Goal: Information Seeking & Learning: Learn about a topic

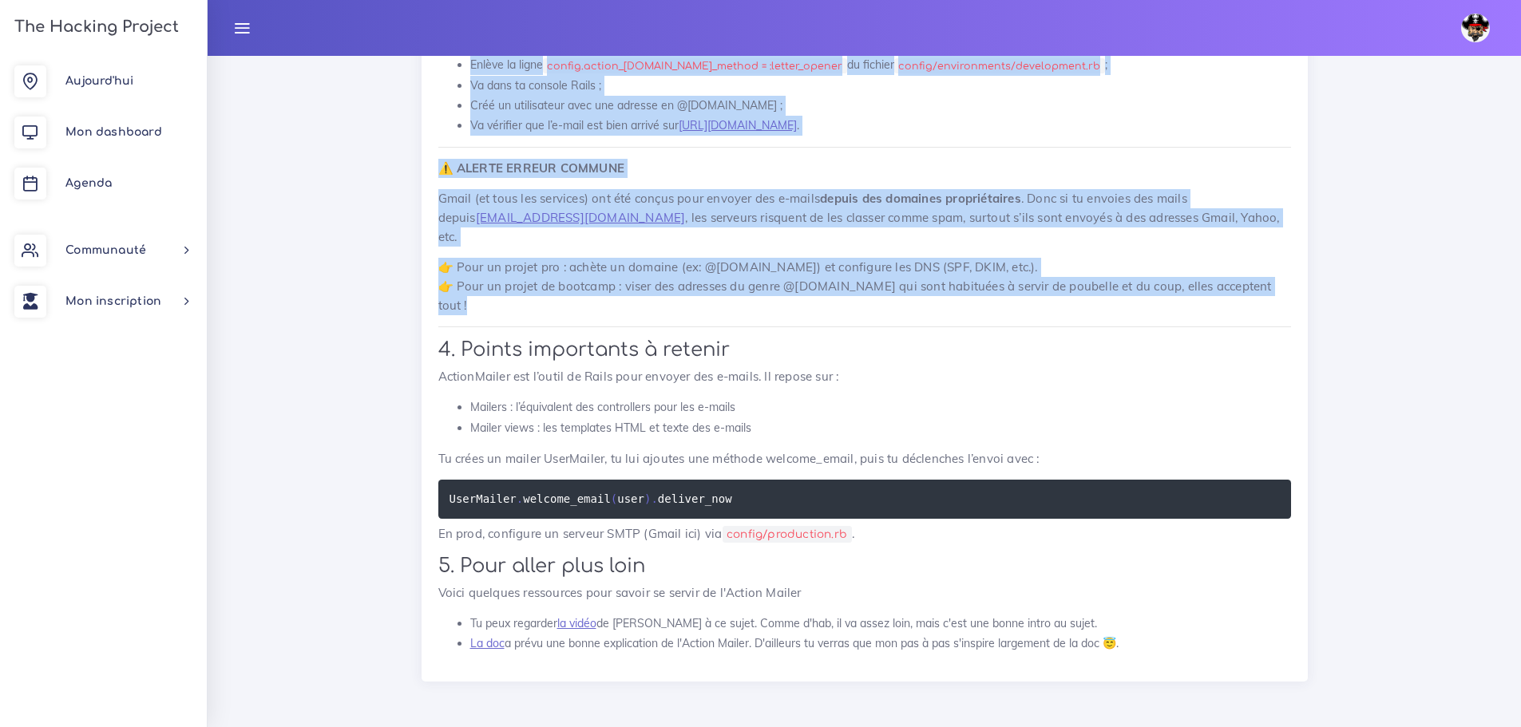
scroll to position [8706, 0]
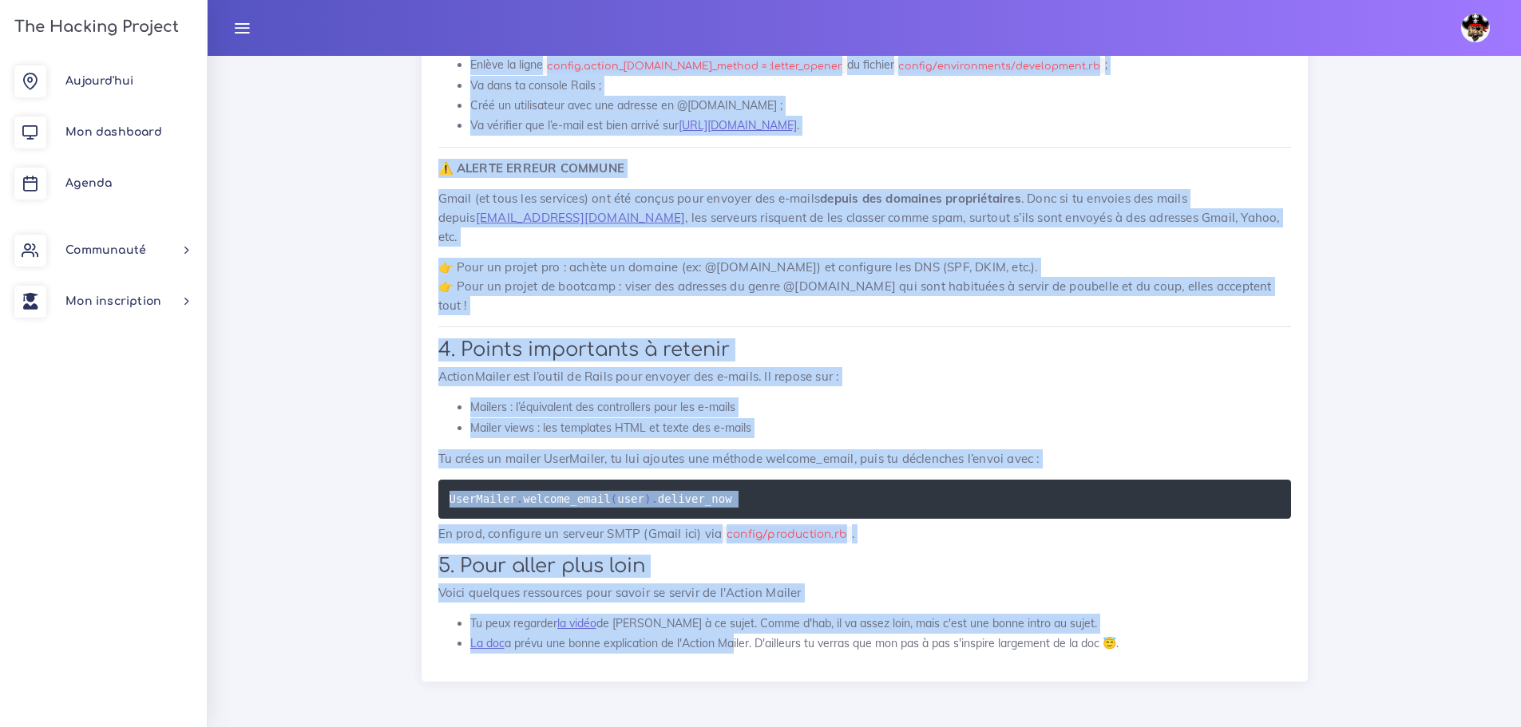
drag, startPoint x: 436, startPoint y: 253, endPoint x: 728, endPoint y: 674, distance: 512.8
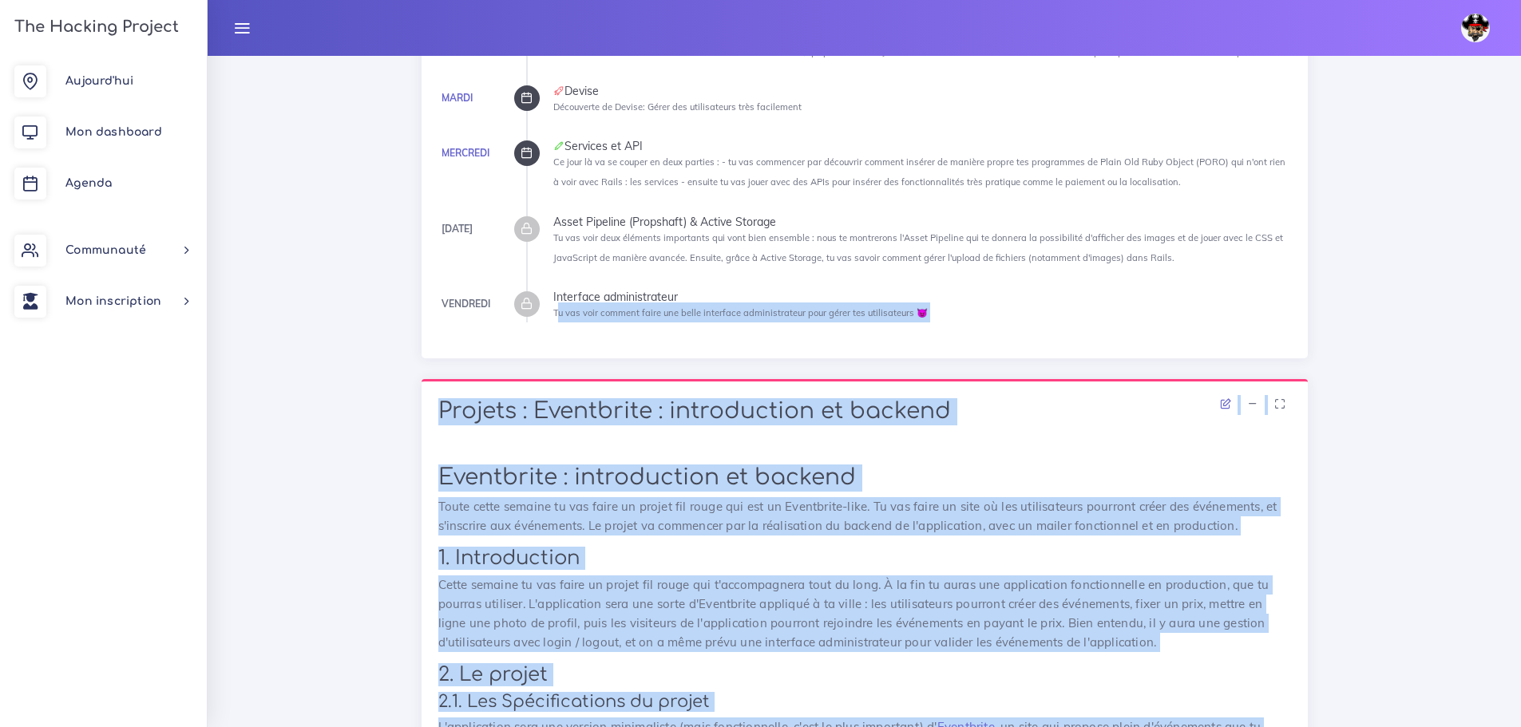
scroll to position [479, 0]
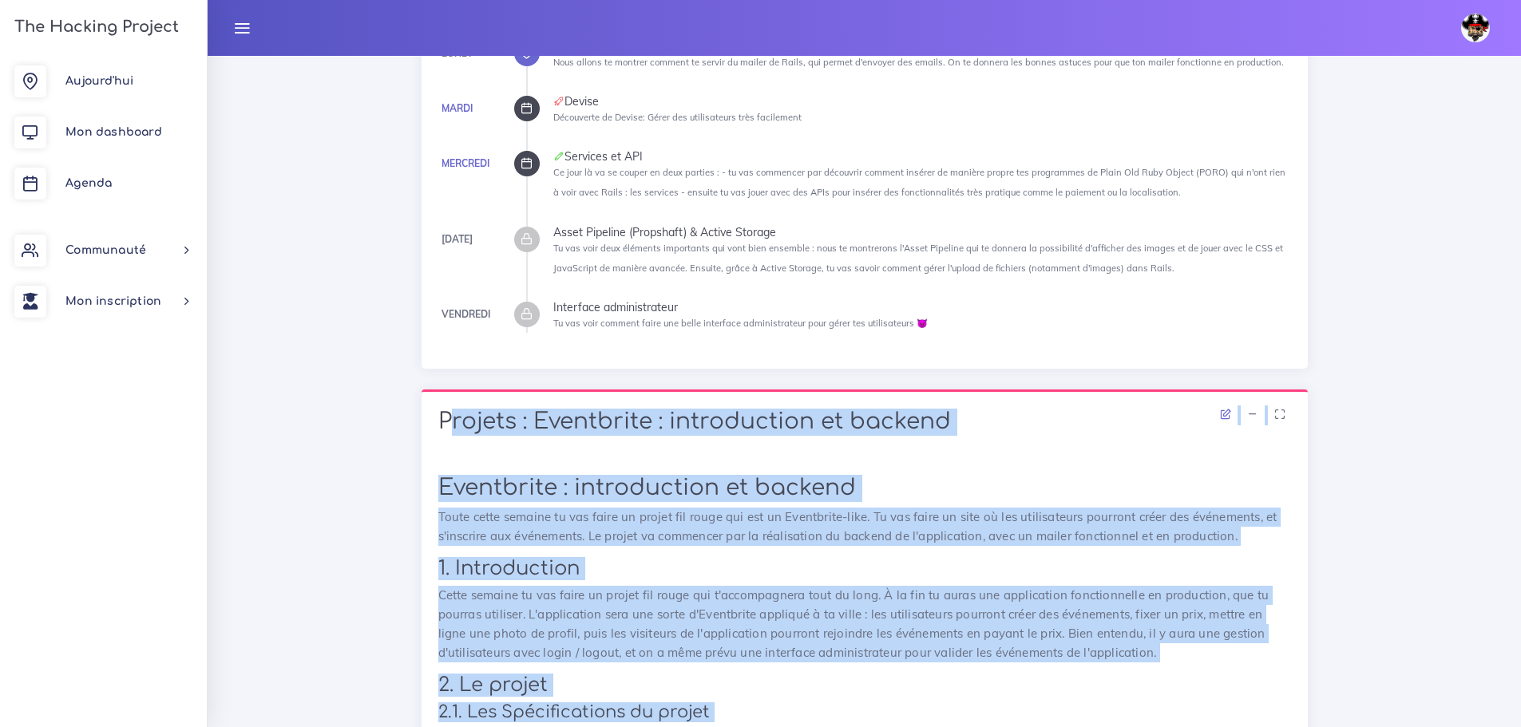
drag, startPoint x: 921, startPoint y: 429, endPoint x: 435, endPoint y: 428, distance: 486.1
copy div "Projets : Eventbrite : introduction et backend Eventbrite : introduction et bac…"
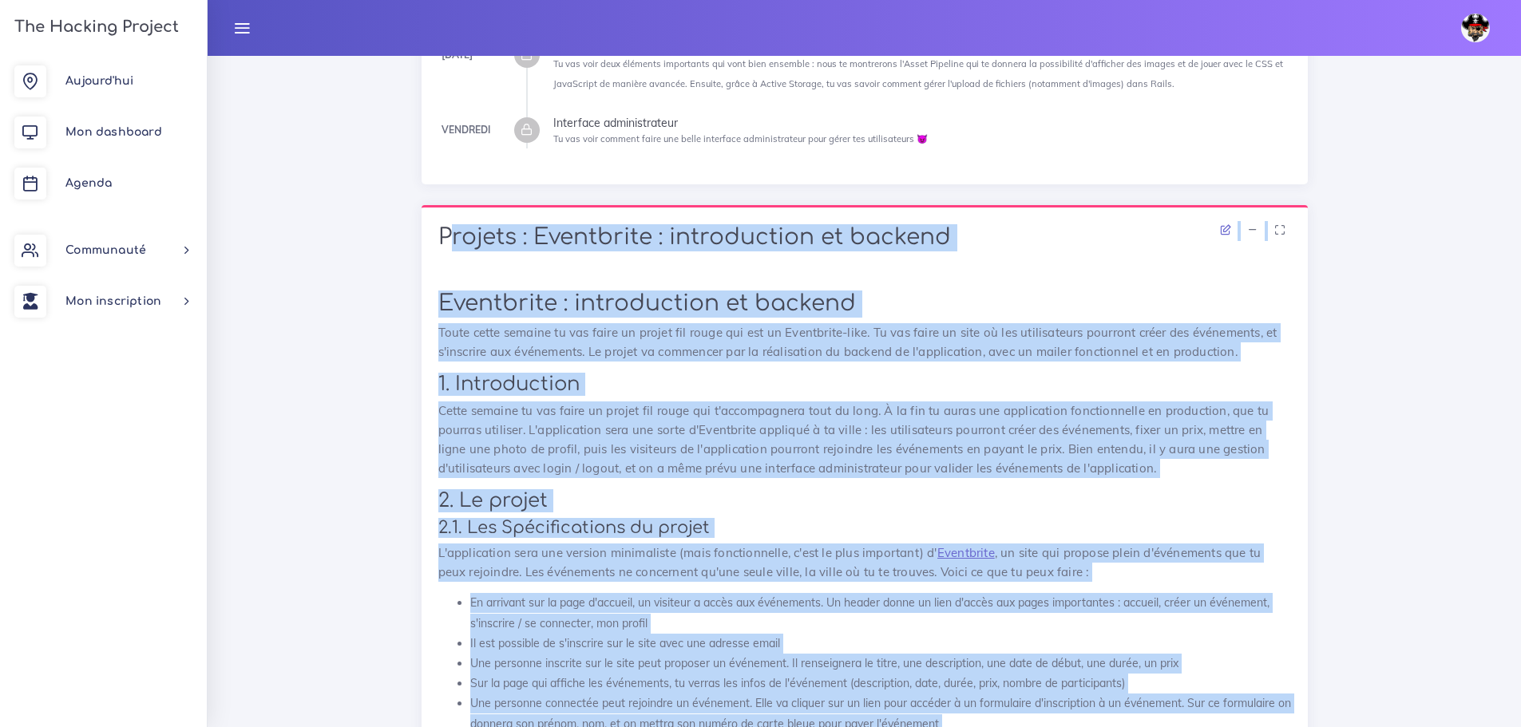
scroll to position [718, 0]
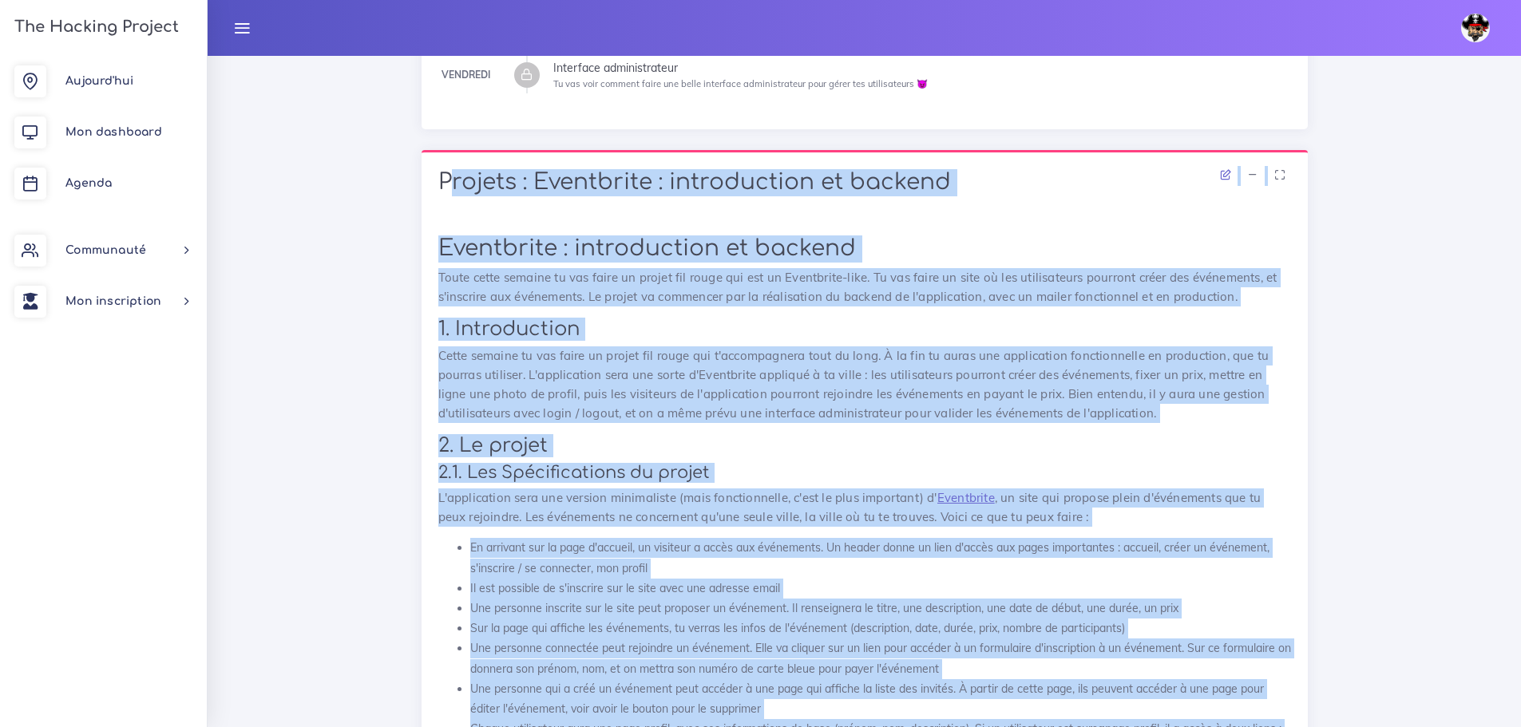
click at [807, 260] on h1 "Eventbrite : introduction et backend" at bounding box center [864, 248] width 852 height 27
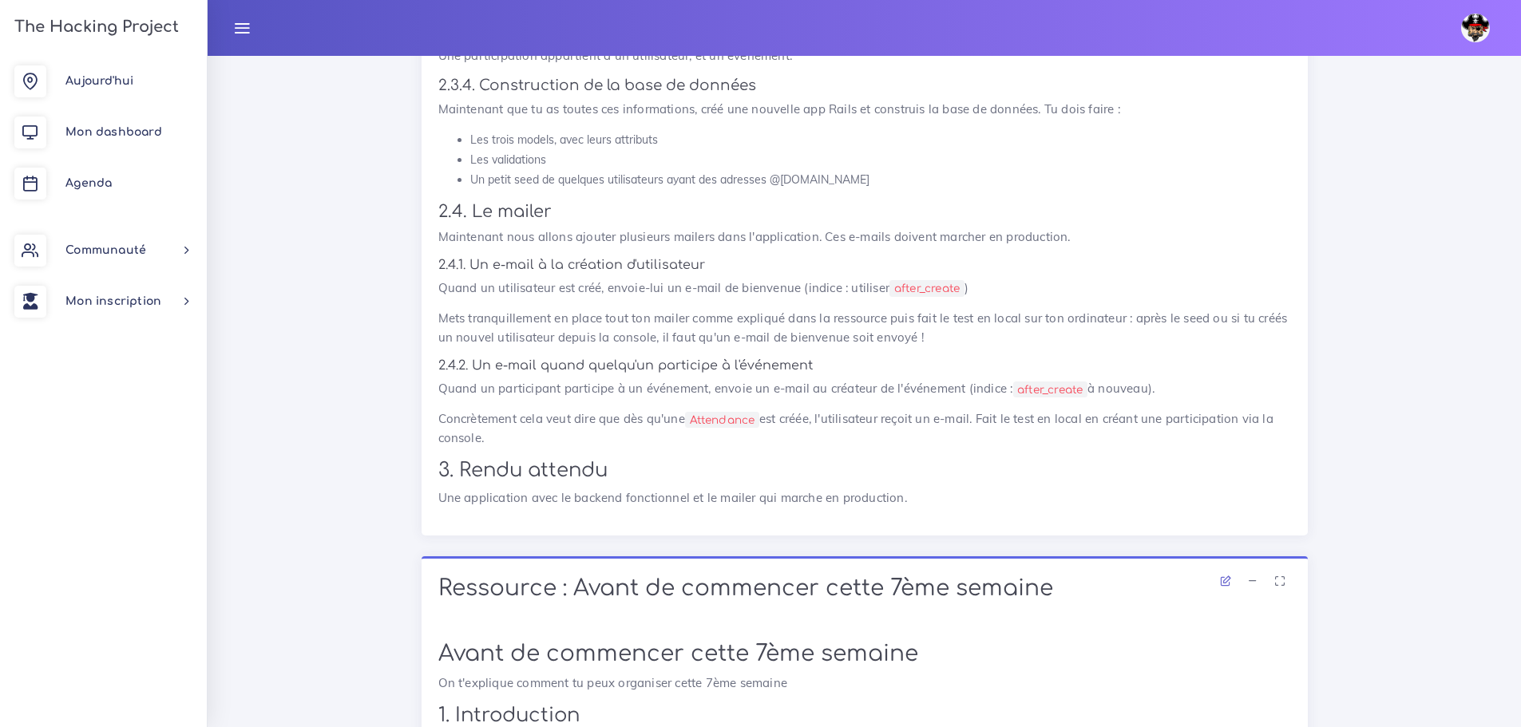
scroll to position [2794, 0]
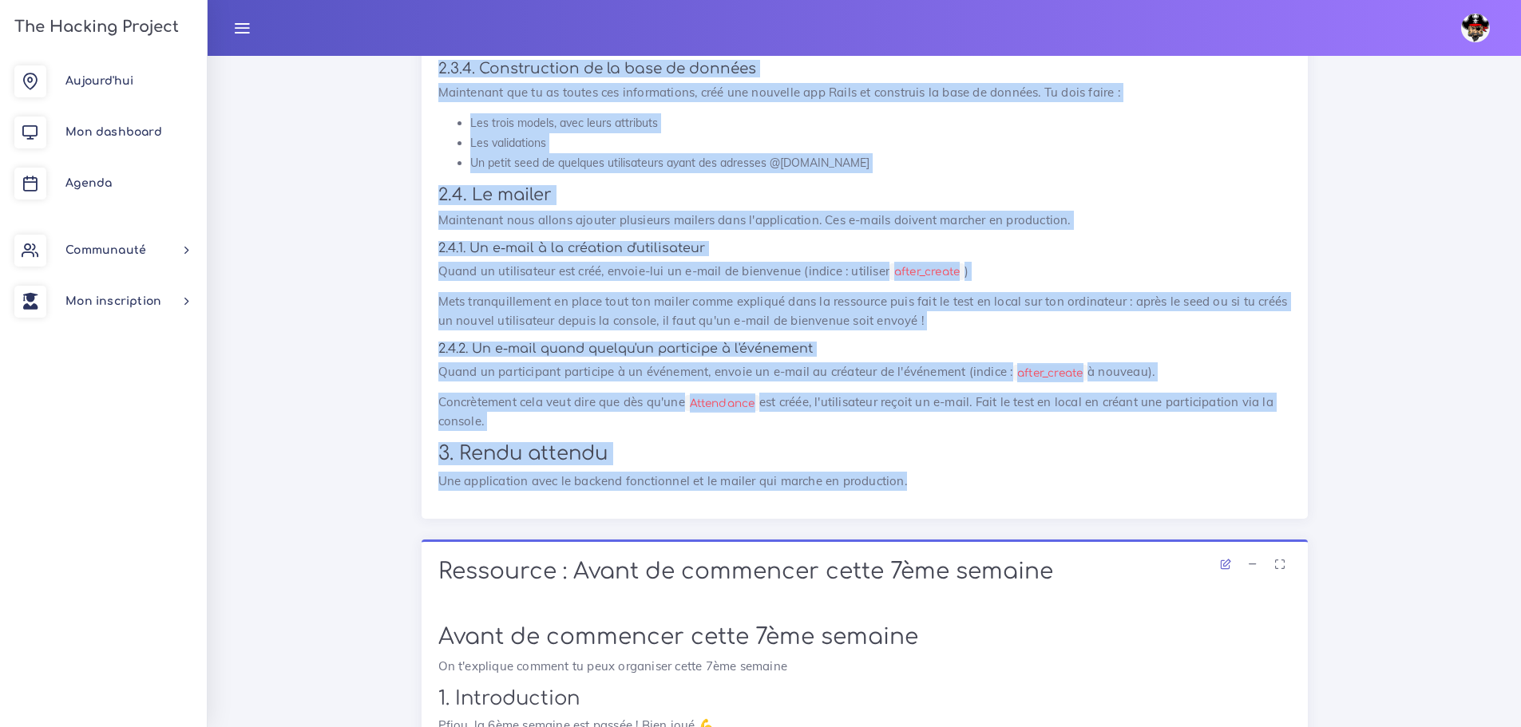
drag, startPoint x: 437, startPoint y: 174, endPoint x: 1034, endPoint y: 493, distance: 677.7
copy div "Projets : Eventbrite : introduction et backend Eventbrite : introduction et bac…"
click at [827, 102] on p "Maintenant que tu as toutes ces informations, créé une nouvelle app Rails et co…" at bounding box center [864, 92] width 852 height 19
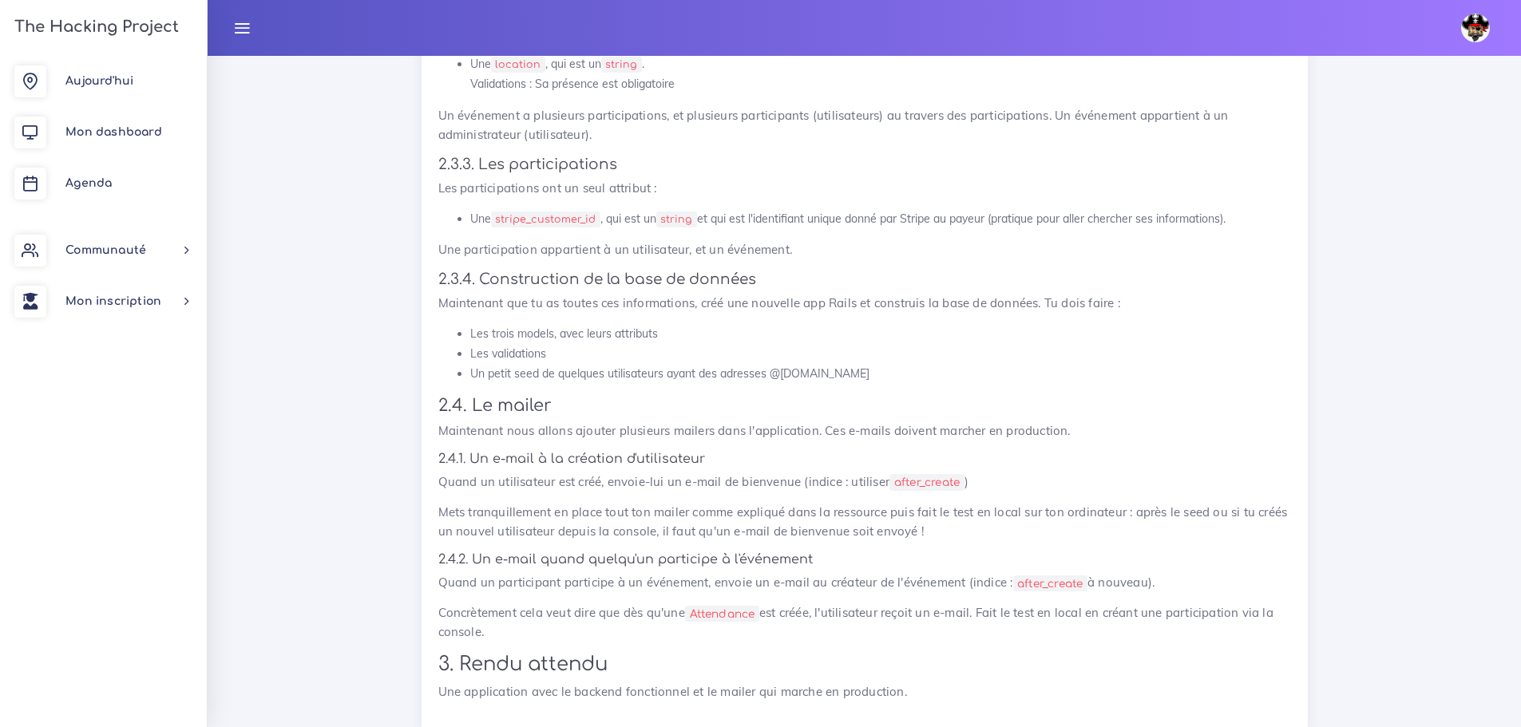
scroll to position [2714, 0]
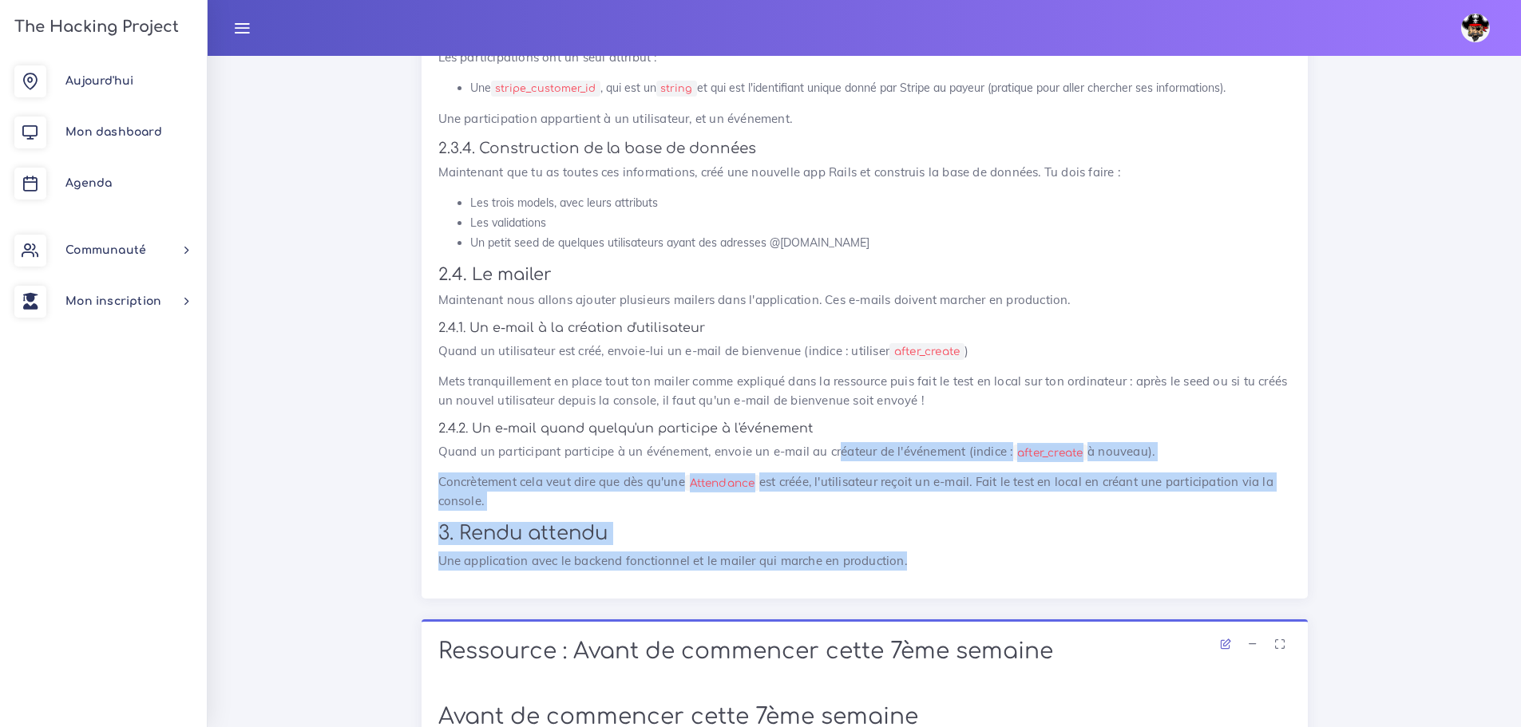
drag, startPoint x: 923, startPoint y: 598, endPoint x: 848, endPoint y: 458, distance: 158.6
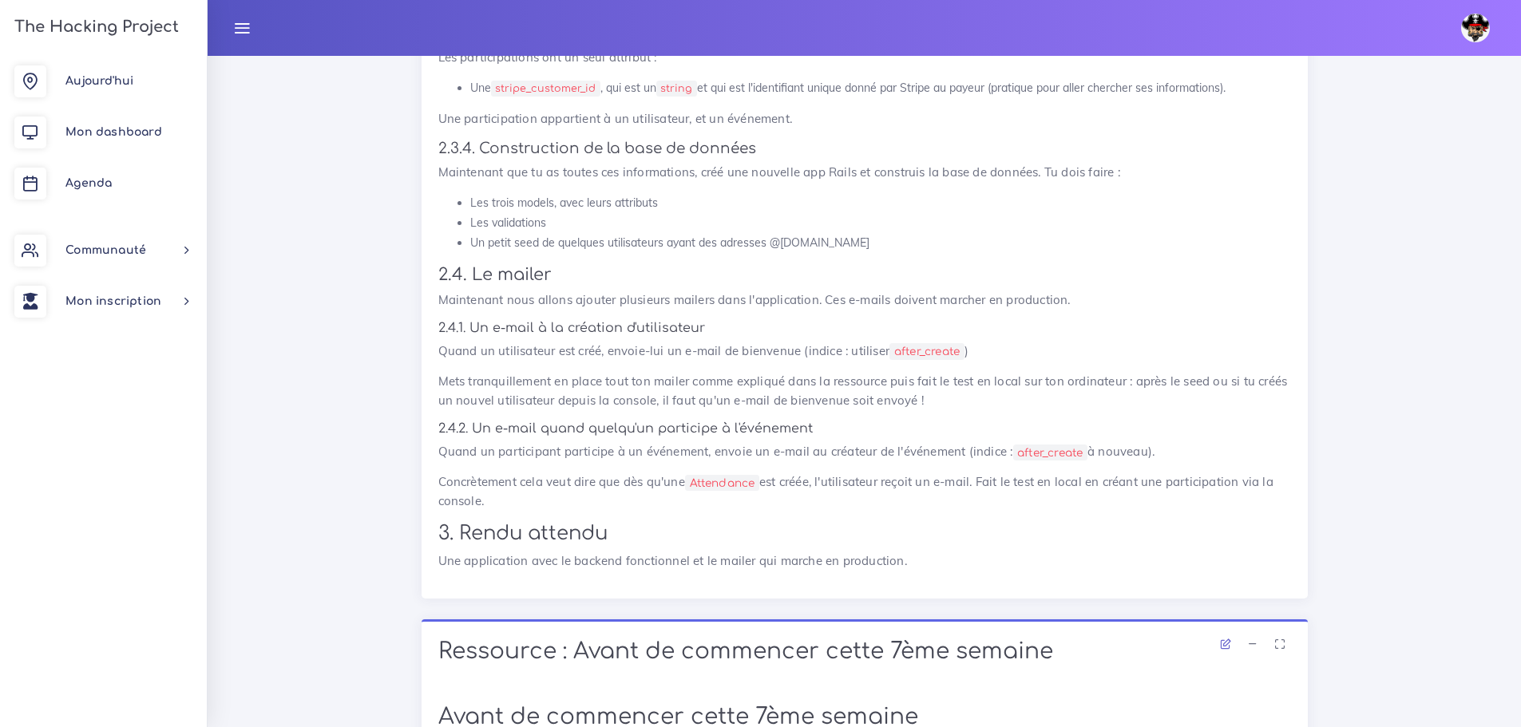
click at [919, 360] on code "after_create" at bounding box center [926, 351] width 75 height 17
click at [103, 196] on link "Agenda" at bounding box center [103, 183] width 207 height 51
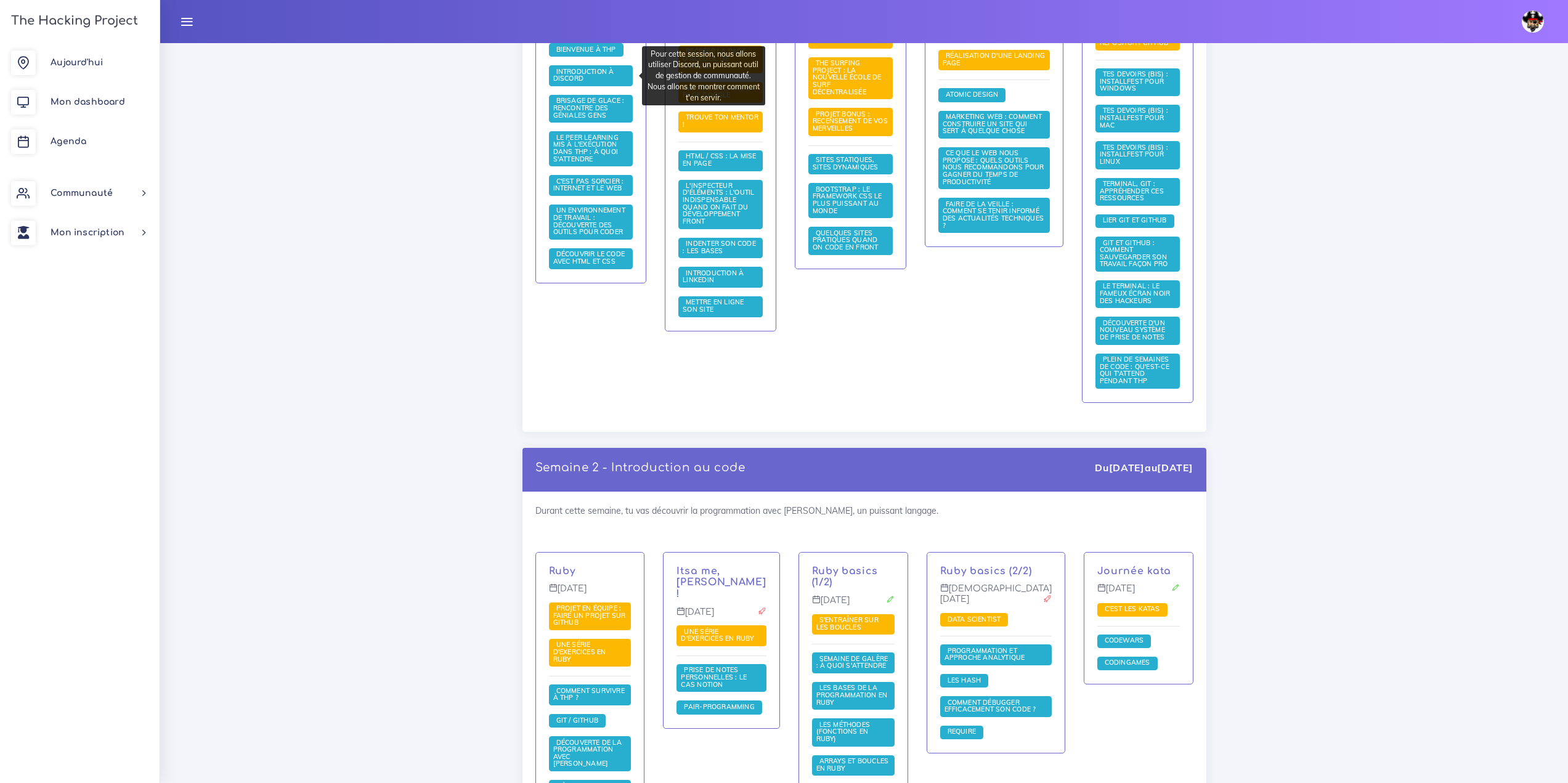
drag, startPoint x: 579, startPoint y: 365, endPoint x: 557, endPoint y: 381, distance: 27.2
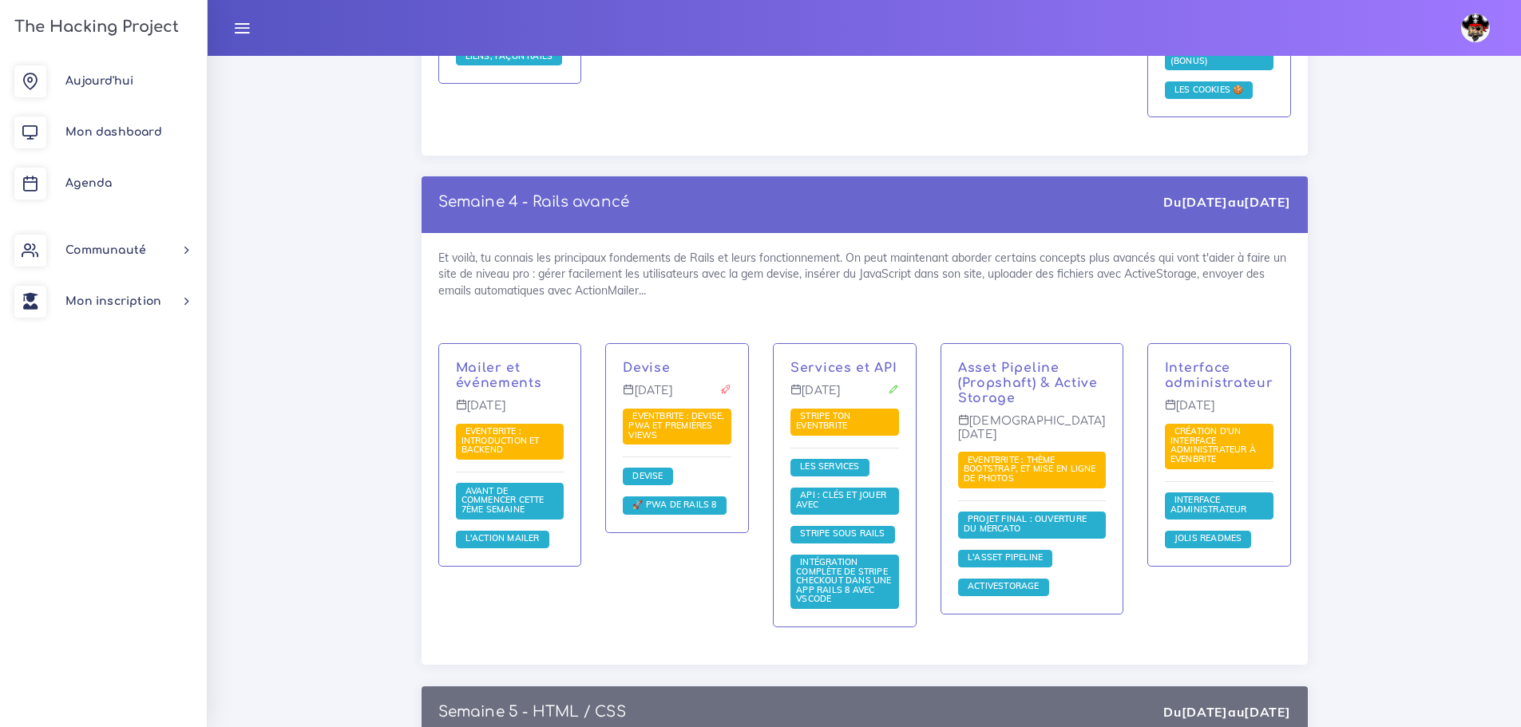
scroll to position [3608, 0]
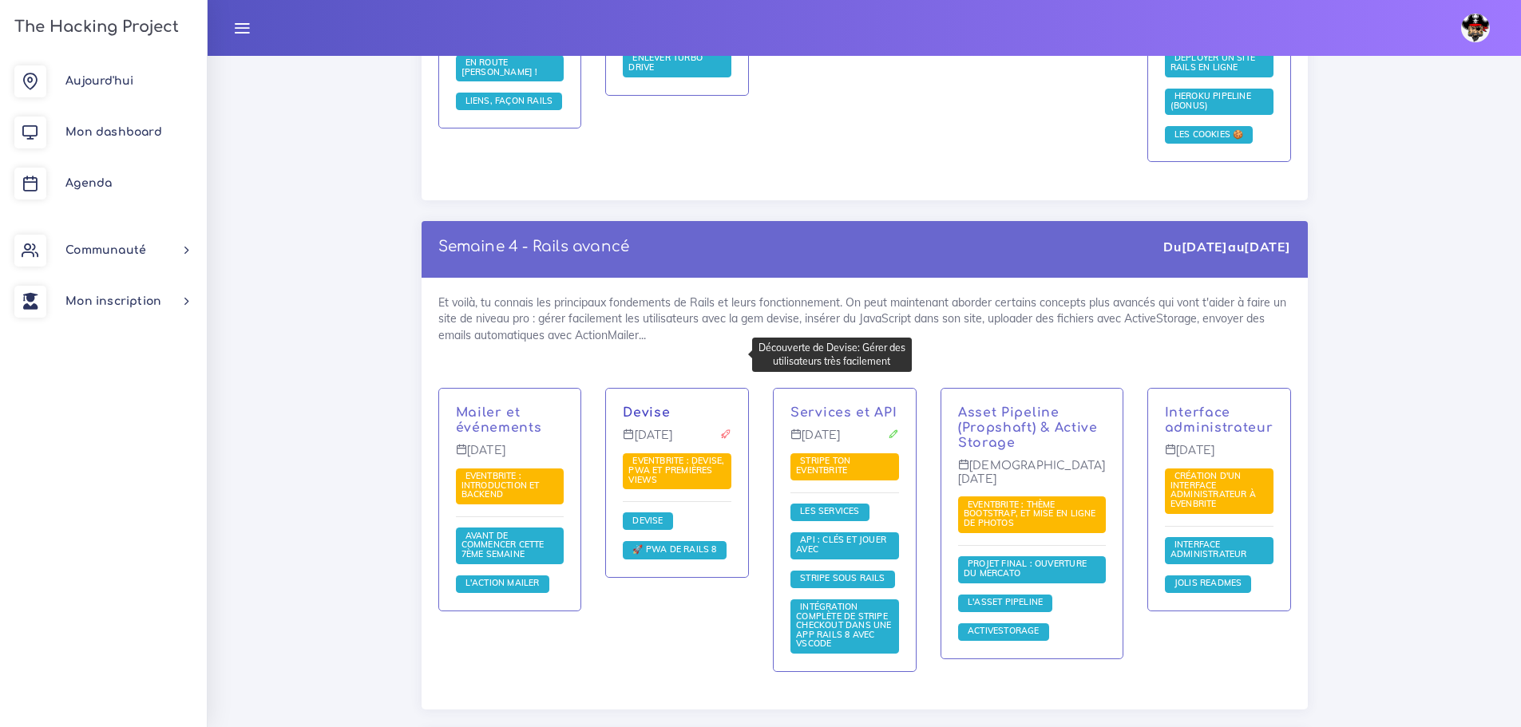
click at [642, 405] on link "Devise" at bounding box center [646, 412] width 47 height 14
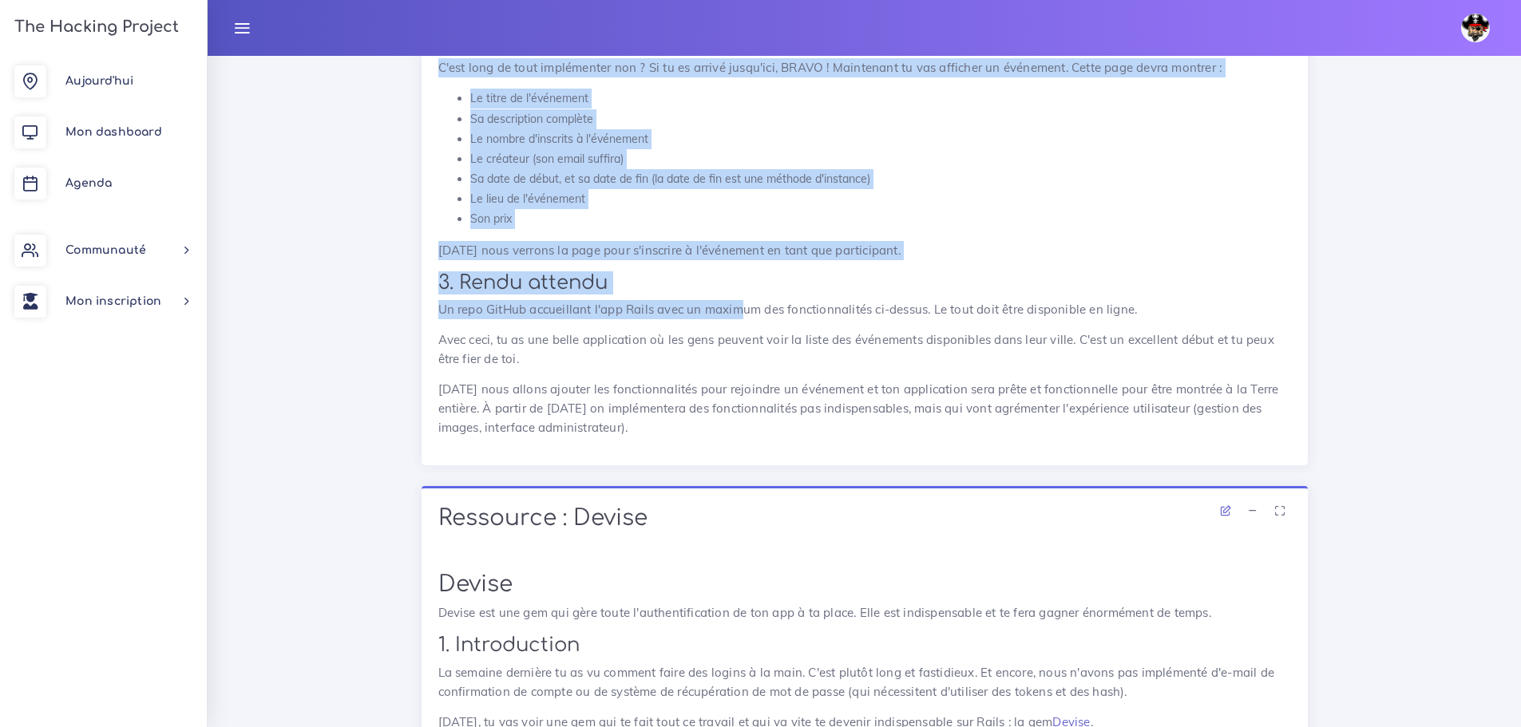
scroll to position [2634, 0]
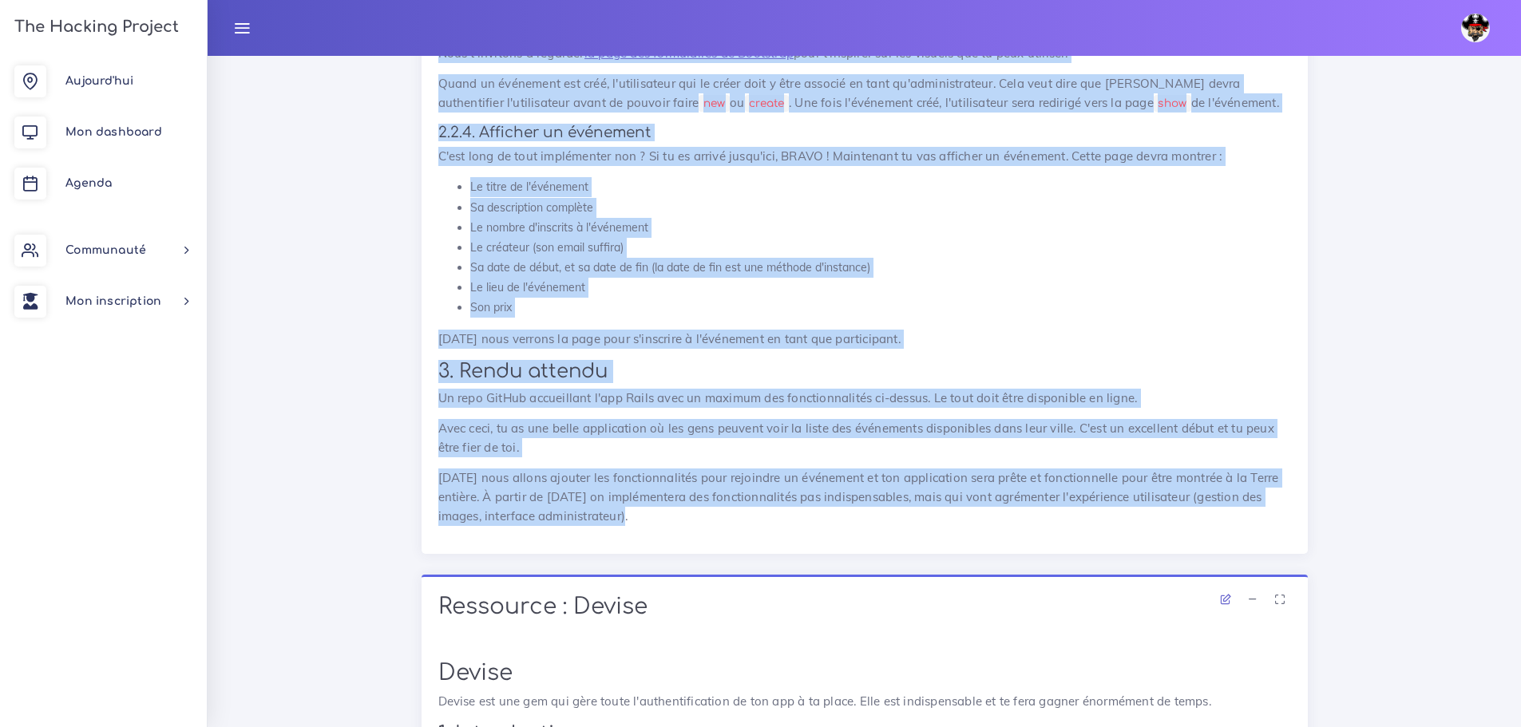
drag, startPoint x: 442, startPoint y: 502, endPoint x: 671, endPoint y: 510, distance: 229.2
copy div "Loremip : Dolorsitam : Consec, ADI el seddoeius tempo Incididunt : Utlabo, ETD …"
click at [695, 335] on p "[DATE] nous verrons la page pour s'inscrire à l'événement en tant que participa…" at bounding box center [864, 339] width 852 height 19
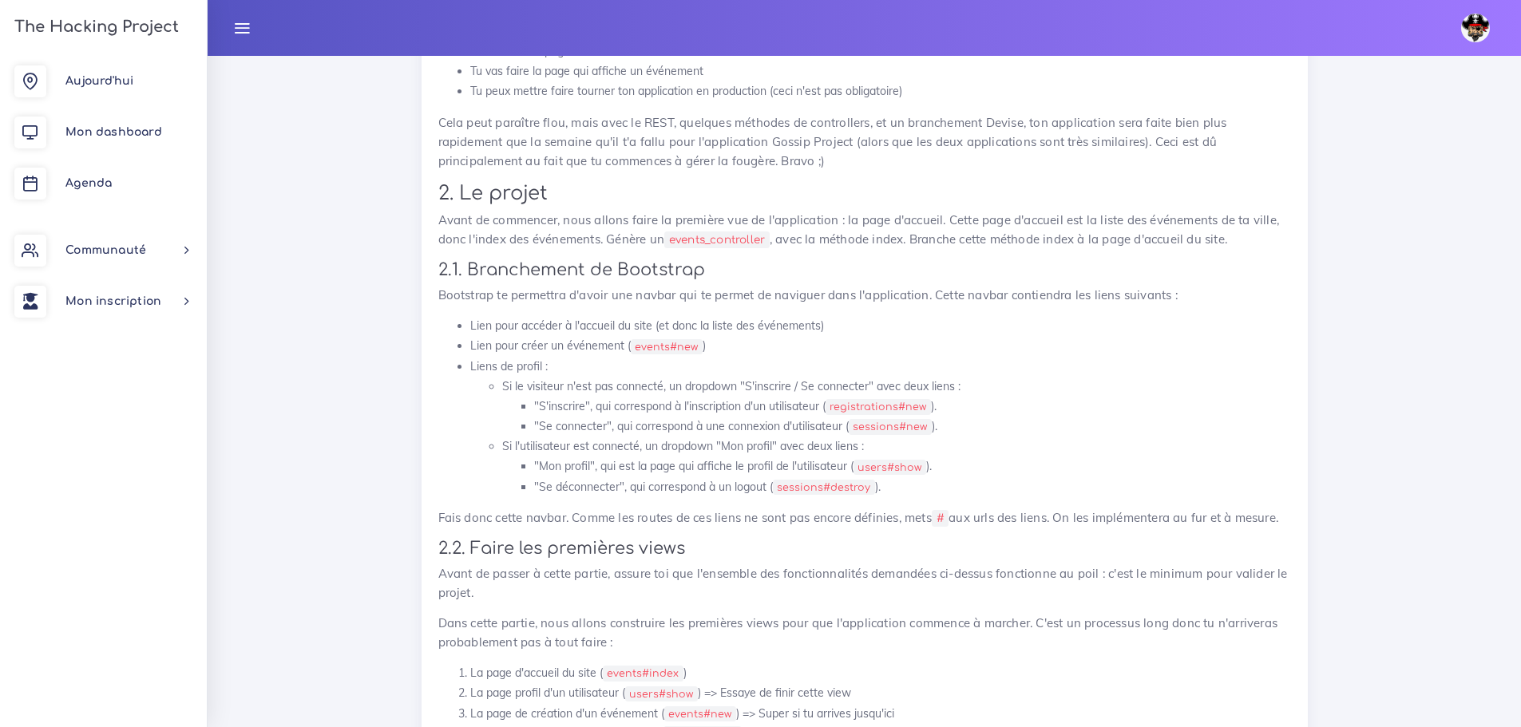
scroll to position [958, 0]
